Goal: Transaction & Acquisition: Book appointment/travel/reservation

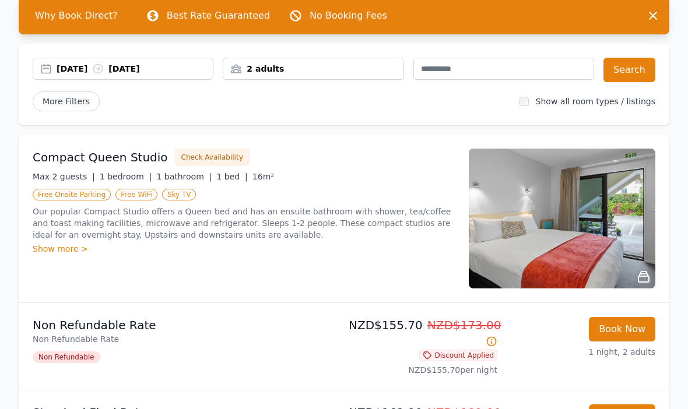
scroll to position [92, 0]
click at [59, 244] on div "Show more >" at bounding box center [244, 249] width 422 height 12
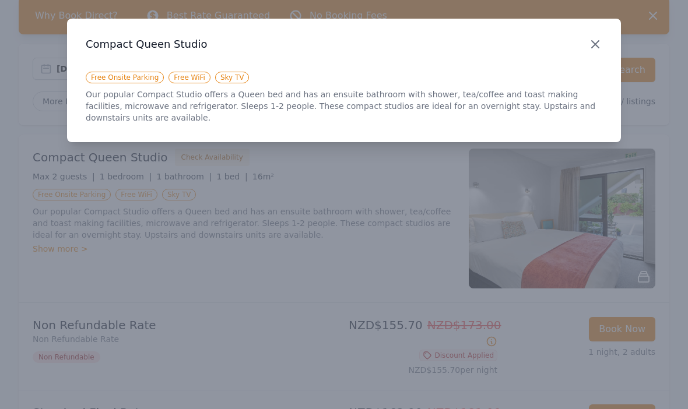
click at [599, 41] on icon "button" at bounding box center [595, 44] width 14 height 14
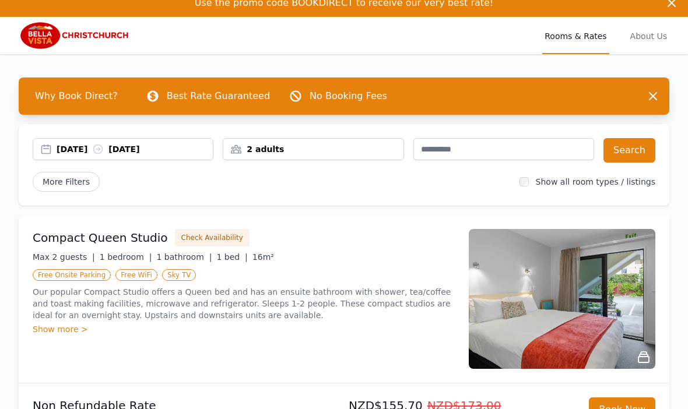
scroll to position [0, 0]
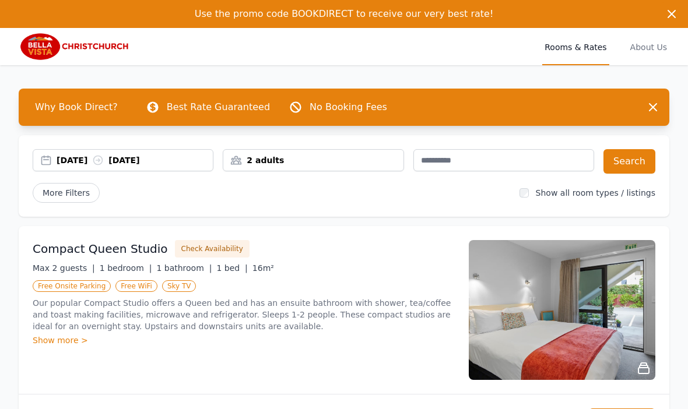
click at [676, 10] on icon "button" at bounding box center [672, 14] width 14 height 14
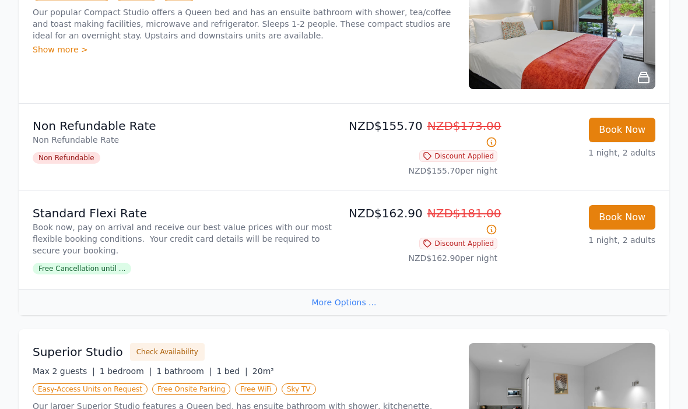
scroll to position [292, 0]
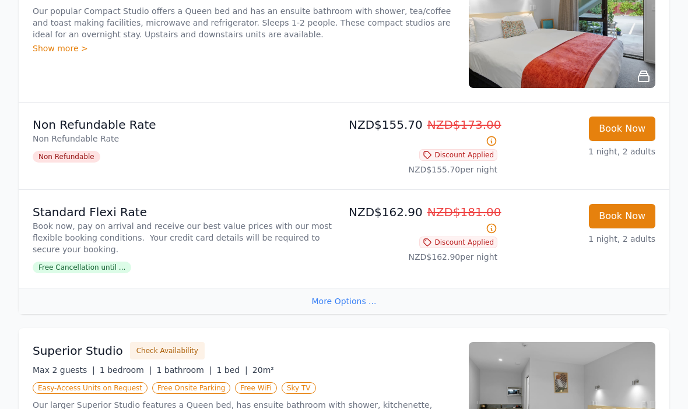
click at [341, 302] on div "More Options ..." at bounding box center [344, 301] width 651 height 26
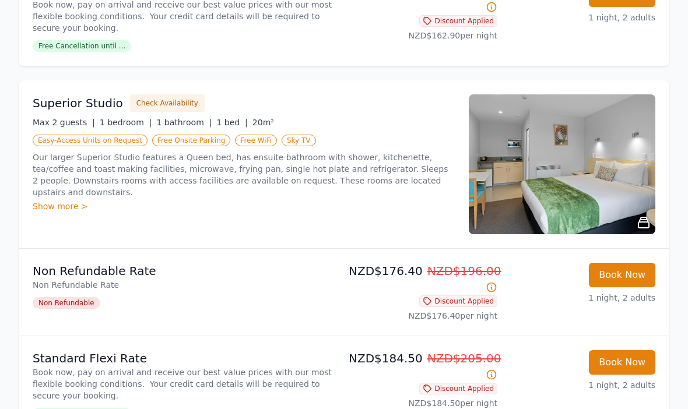
scroll to position [514, 0]
click at [66, 201] on div "Show more >" at bounding box center [244, 207] width 422 height 12
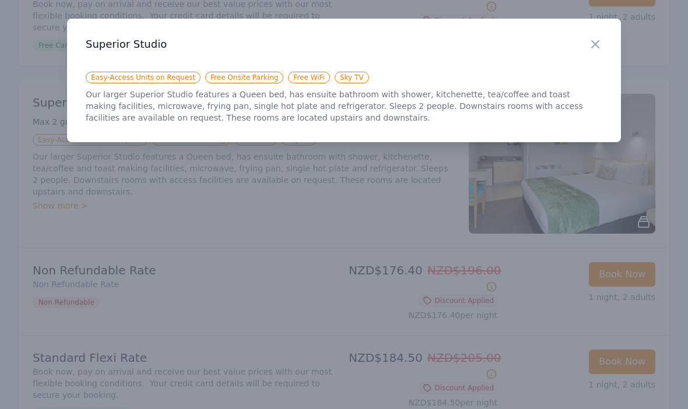
click at [591, 199] on div at bounding box center [344, 204] width 688 height 409
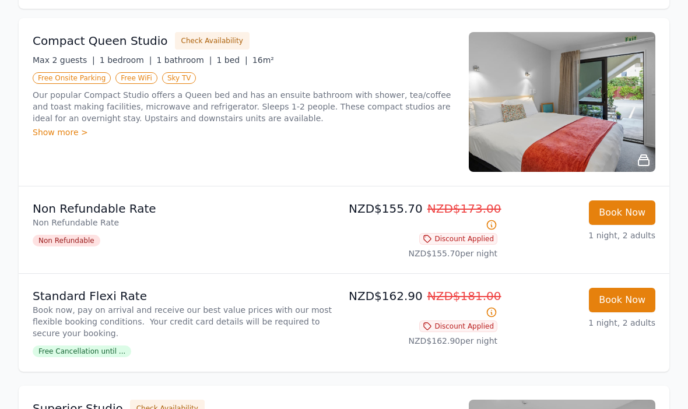
scroll to position [0, 0]
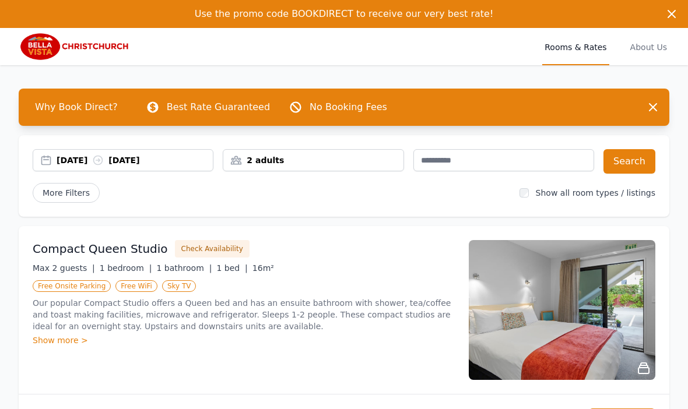
click at [329, 9] on span "Use the promo code BOOKDIRECT to receive our very best rate!" at bounding box center [344, 13] width 299 height 11
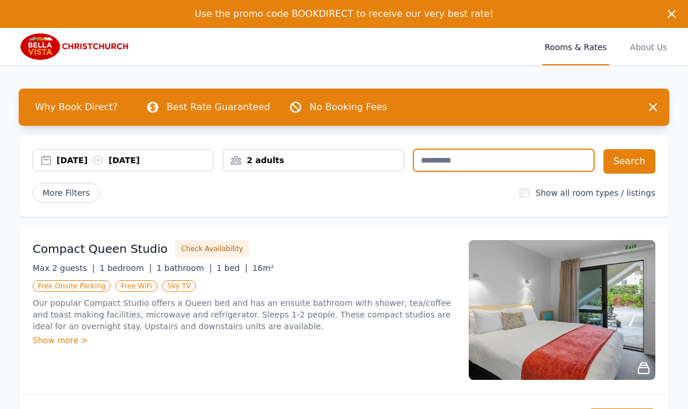
click at [451, 157] on input "text" at bounding box center [503, 160] width 181 height 22
type input "**********"
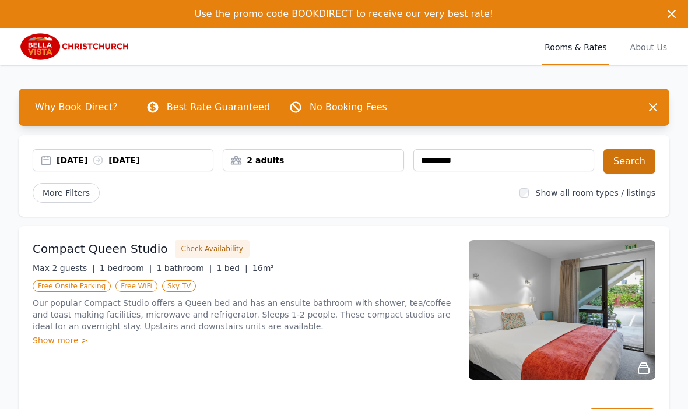
click at [629, 155] on button "Search" at bounding box center [629, 161] width 52 height 24
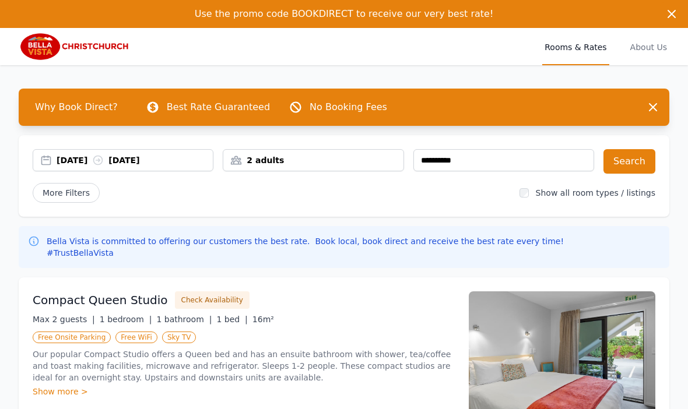
click at [673, 13] on icon "button" at bounding box center [671, 13] width 7 height 7
